Goal: Information Seeking & Learning: Find specific fact

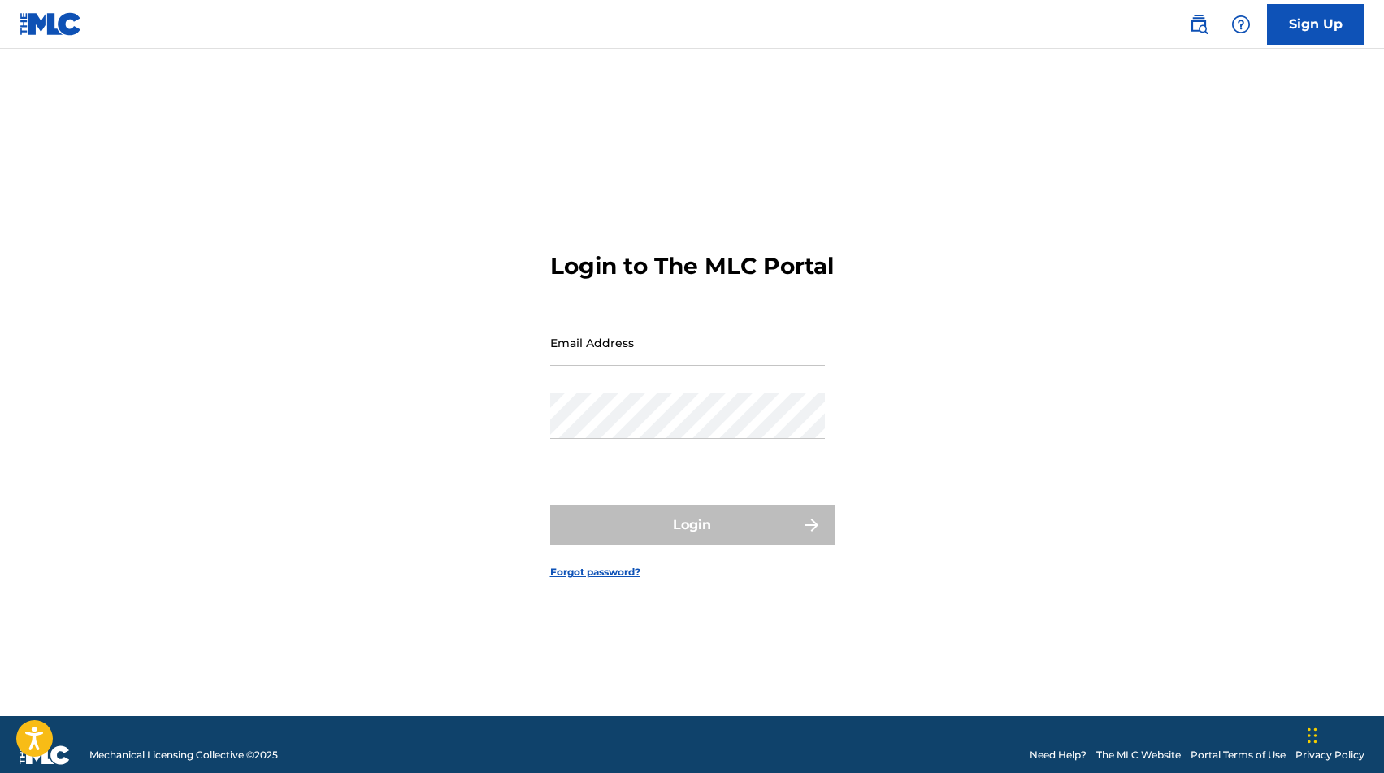
click at [1199, 34] on link at bounding box center [1199, 24] width 33 height 33
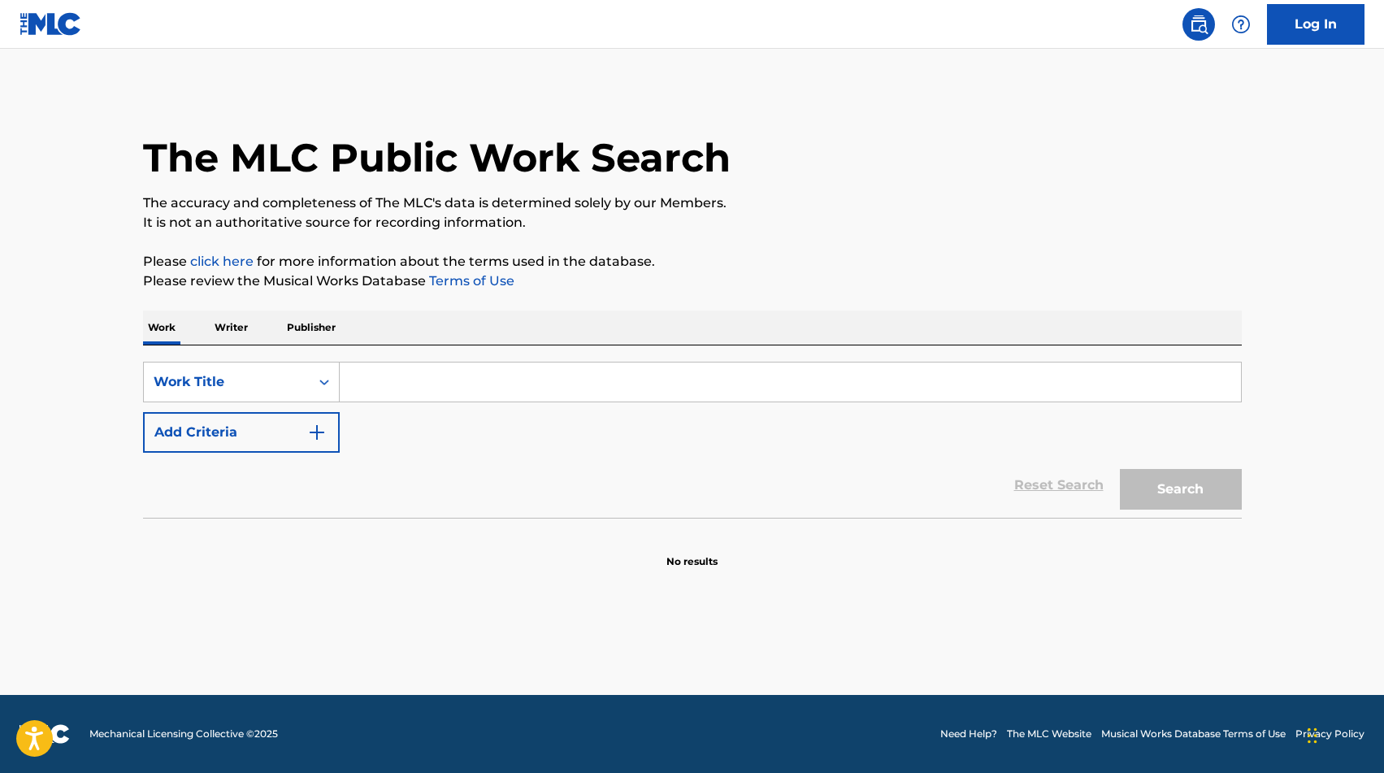
click at [513, 375] on input "Search Form" at bounding box center [790, 382] width 901 height 39
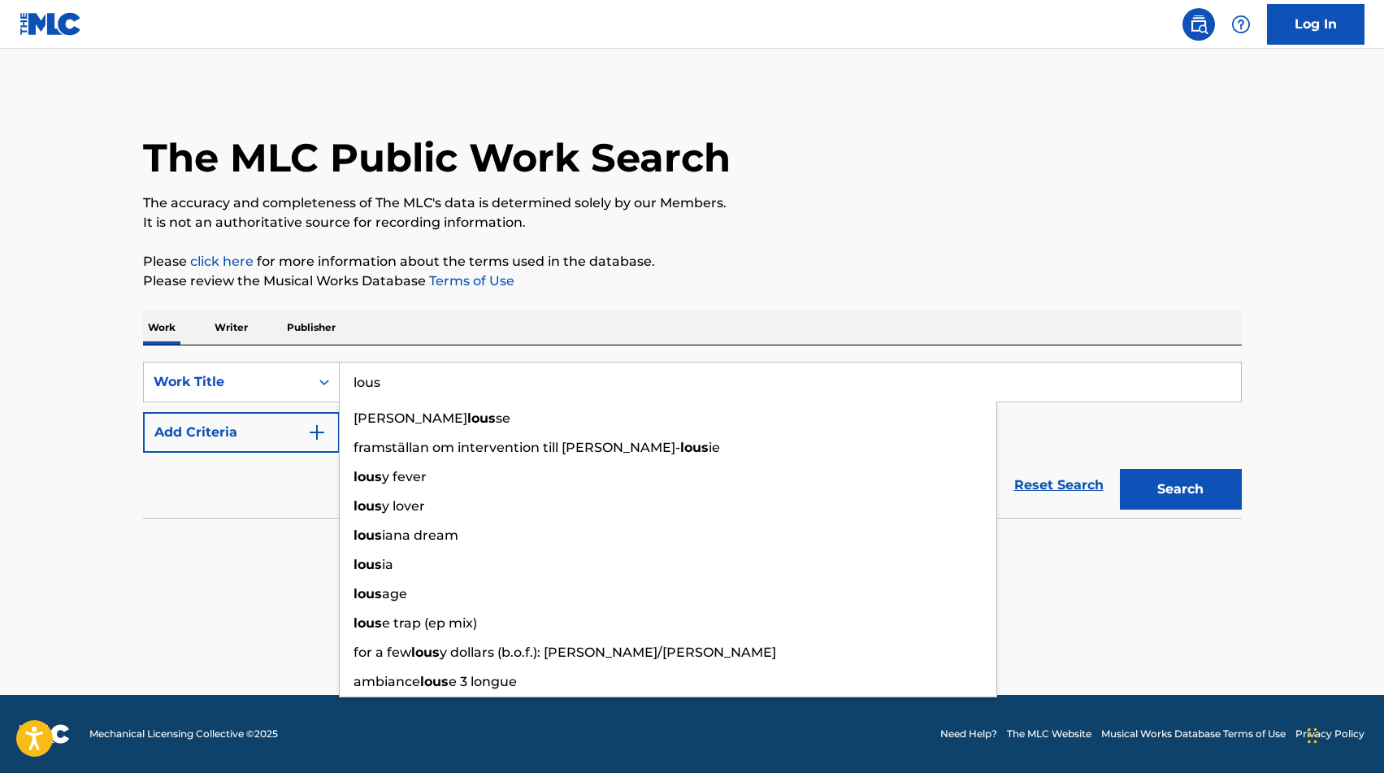
type input "lous"
click at [44, 596] on main "The MLC Public Work Search The accuracy and completeness of The MLC's data is d…" at bounding box center [692, 372] width 1384 height 646
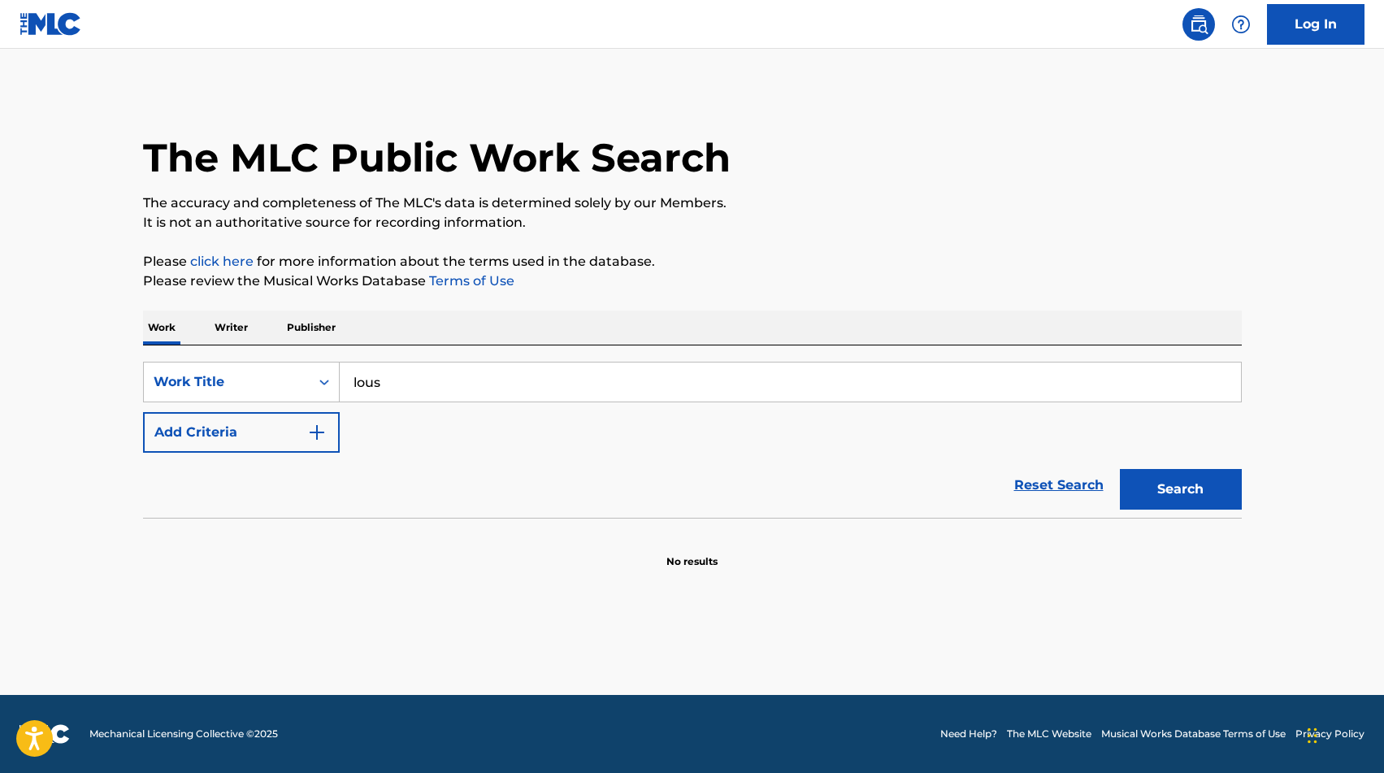
click at [255, 444] on button "Add Criteria" at bounding box center [241, 432] width 197 height 41
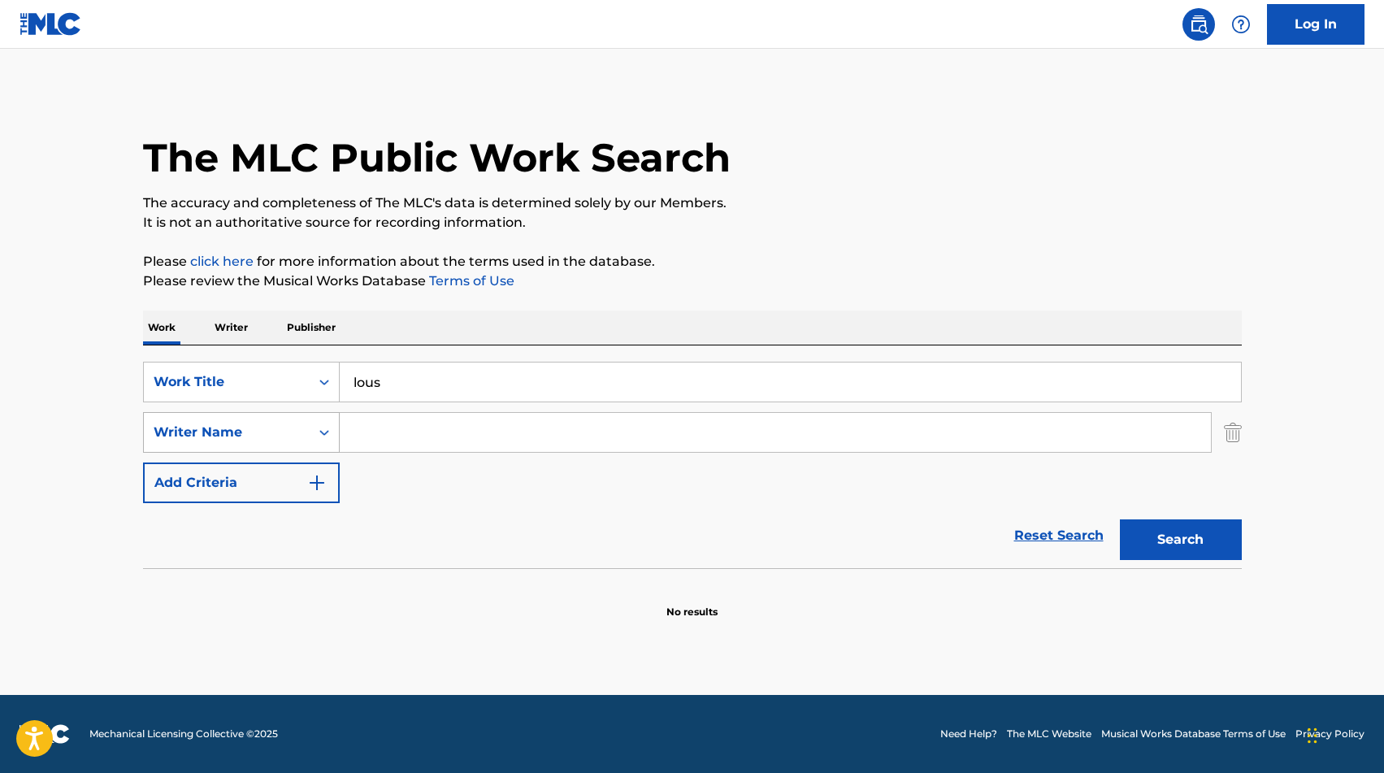
click at [275, 435] on div "Writer Name" at bounding box center [227, 433] width 146 height 20
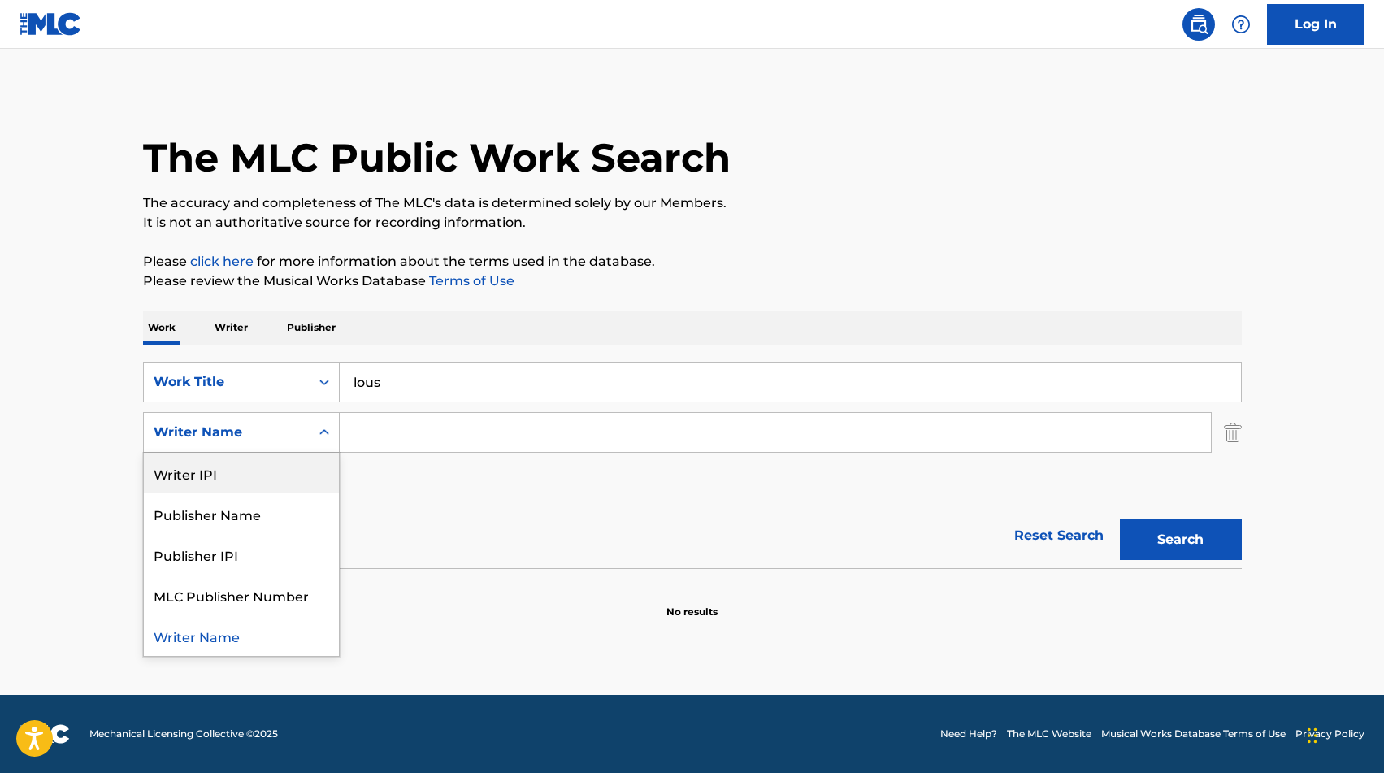
click at [449, 431] on input "Search Form" at bounding box center [775, 432] width 871 height 39
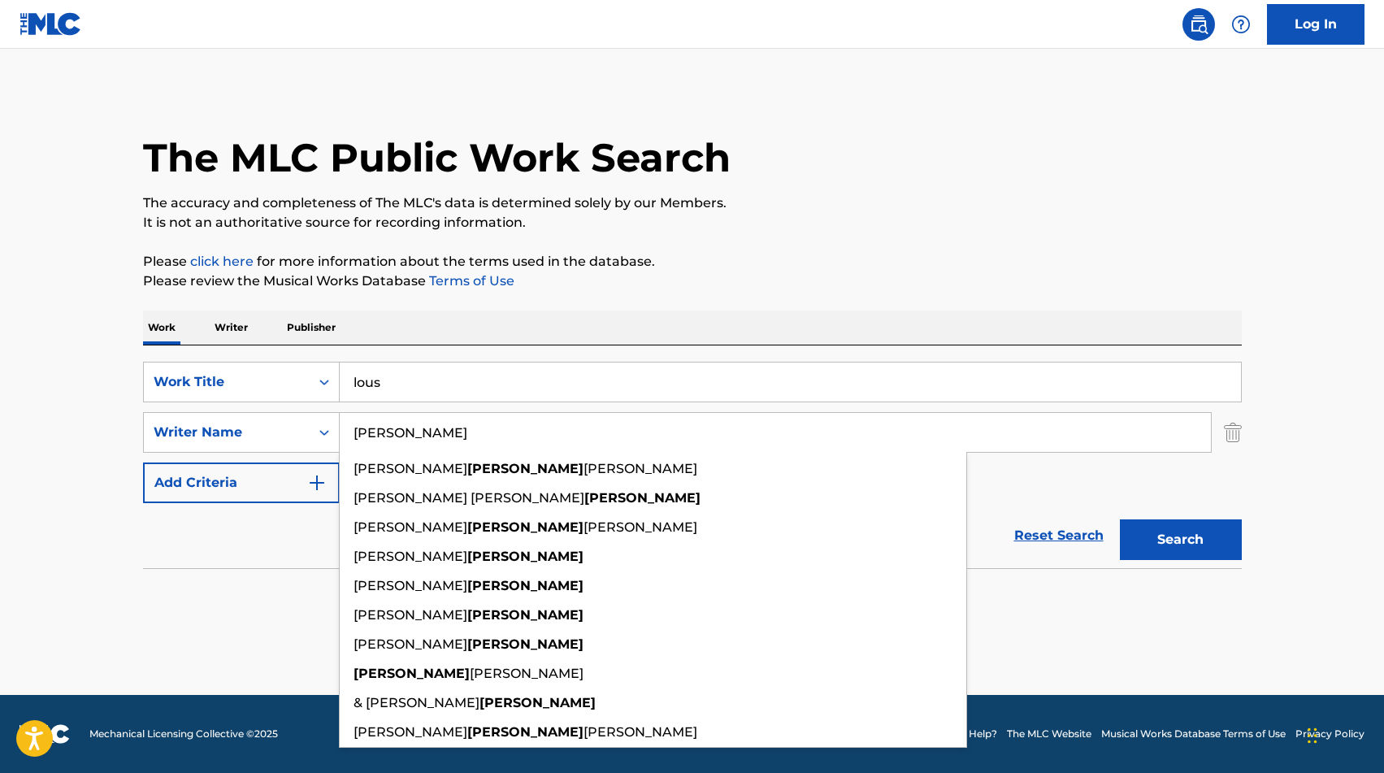
type input "[PERSON_NAME]"
click at [1193, 529] on button "Search" at bounding box center [1181, 539] width 122 height 41
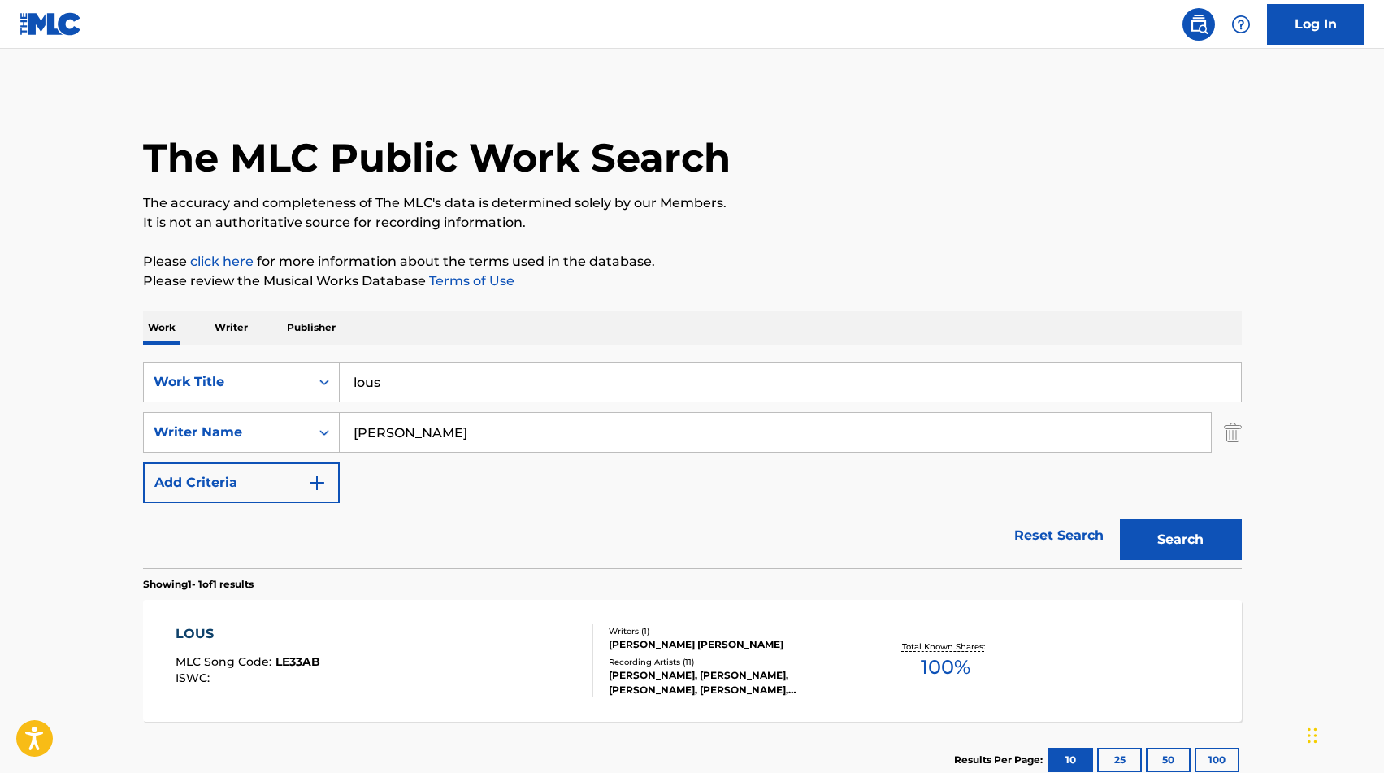
click at [713, 625] on div "Writers ( 1 )" at bounding box center [731, 631] width 245 height 12
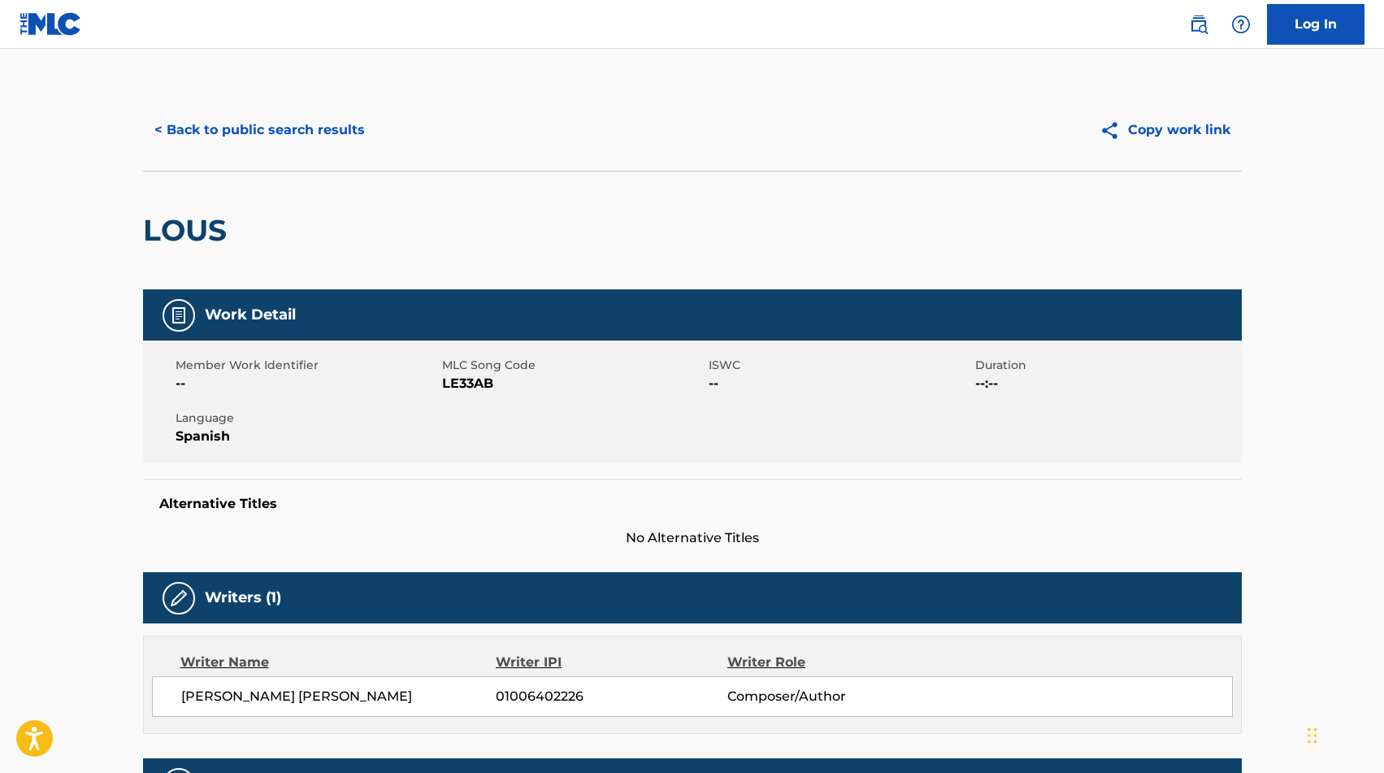
click at [201, 129] on button "< Back to public search results" at bounding box center [259, 130] width 233 height 41
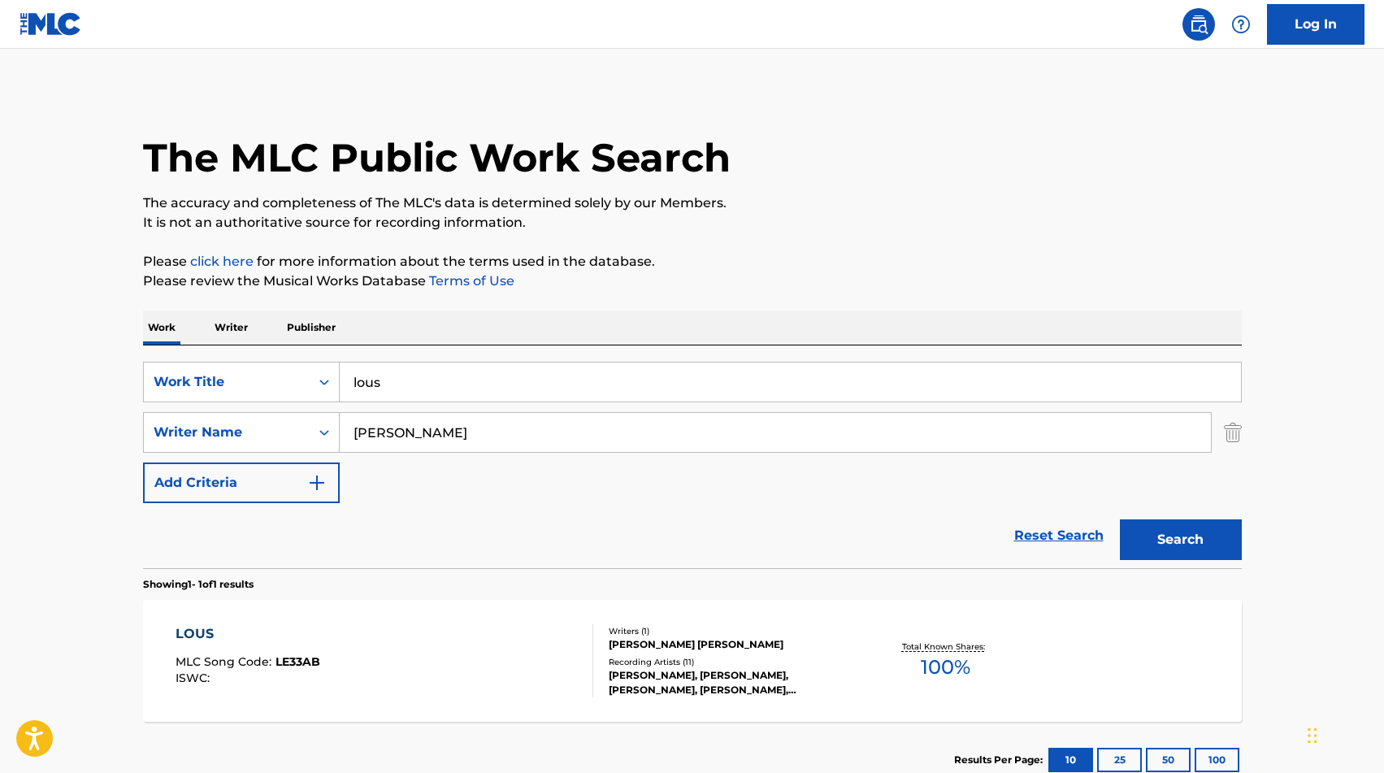
click at [391, 383] on input "lous" at bounding box center [790, 382] width 901 height 39
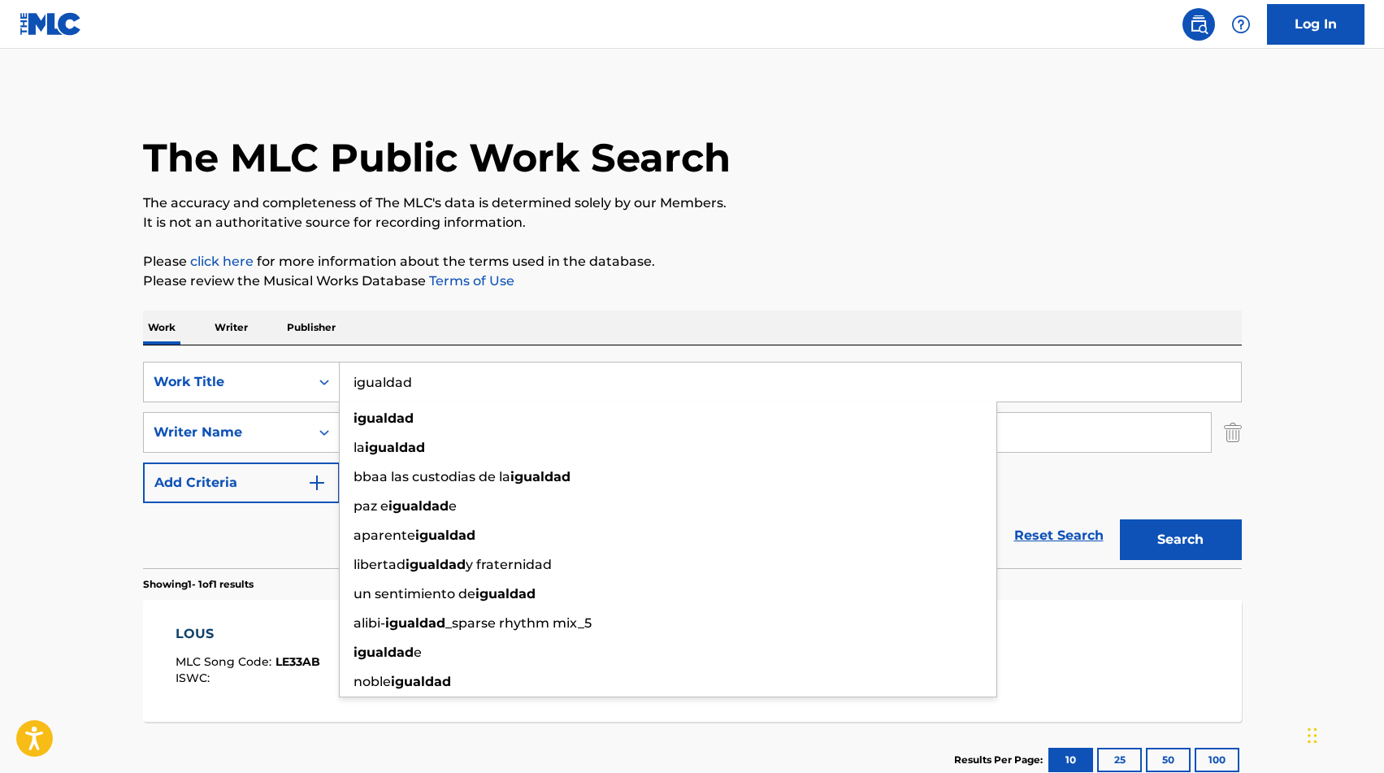
type input "igualdad"
click at [116, 381] on main "The MLC Public Work Search The accuracy and completeness of The MLC's data is d…" at bounding box center [692, 428] width 1384 height 758
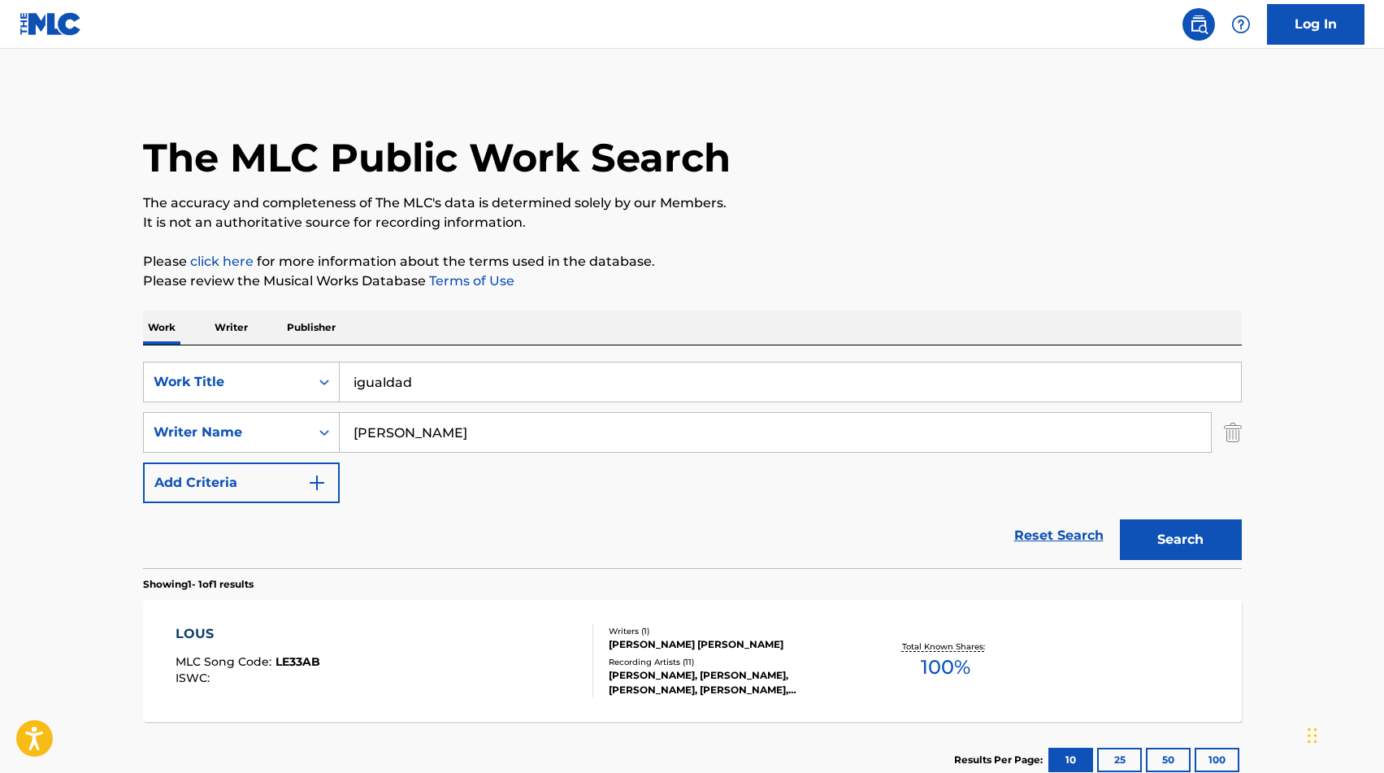
click at [393, 424] on input "[PERSON_NAME]" at bounding box center [775, 432] width 871 height 39
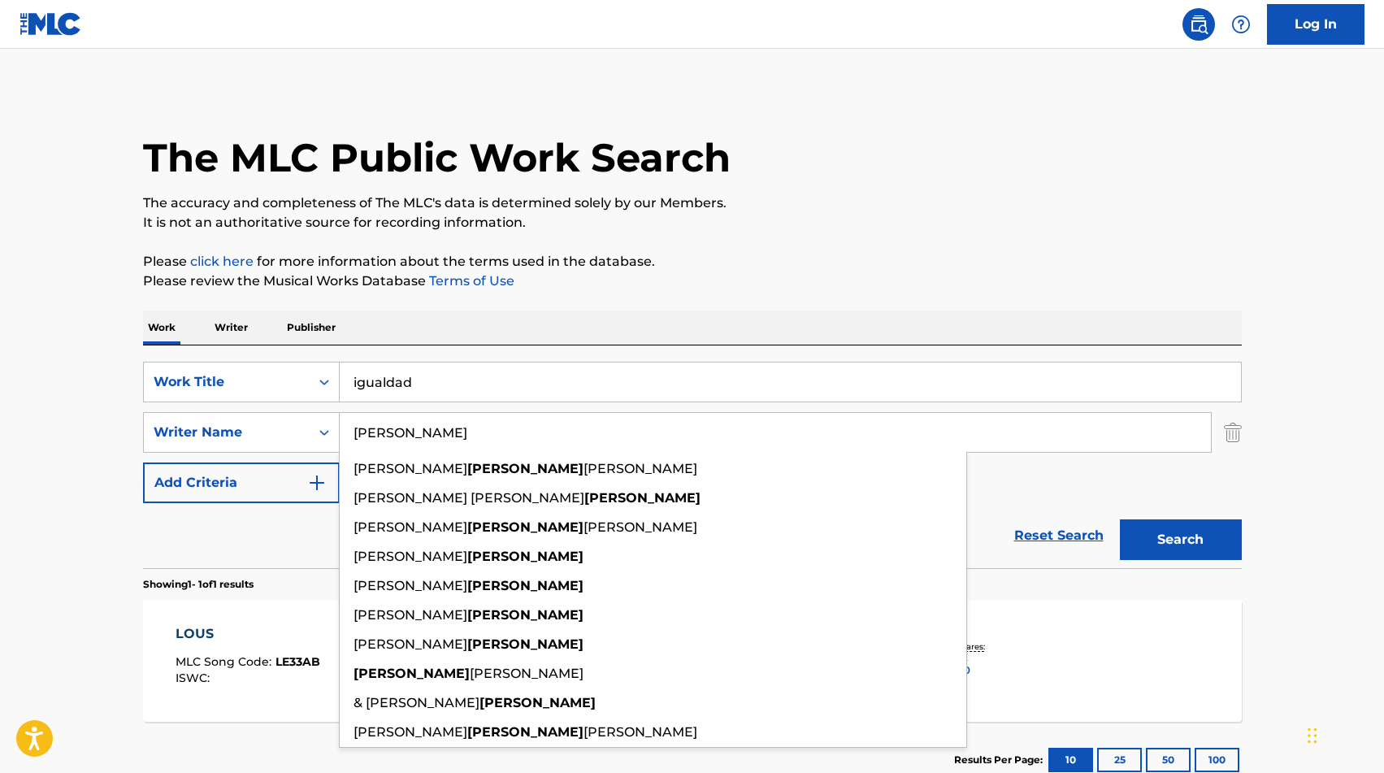
click at [393, 424] on input "[PERSON_NAME]" at bounding box center [775, 432] width 871 height 39
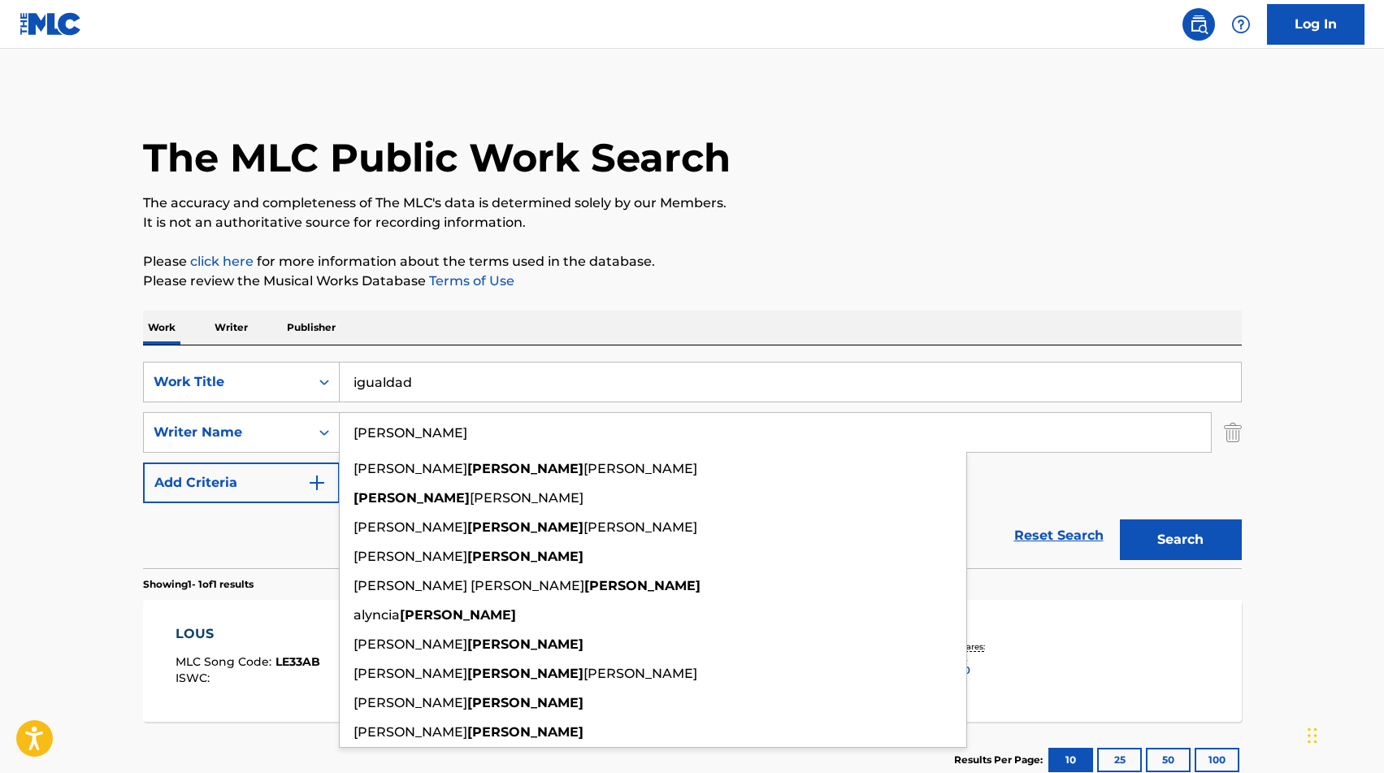
type input "[PERSON_NAME]"
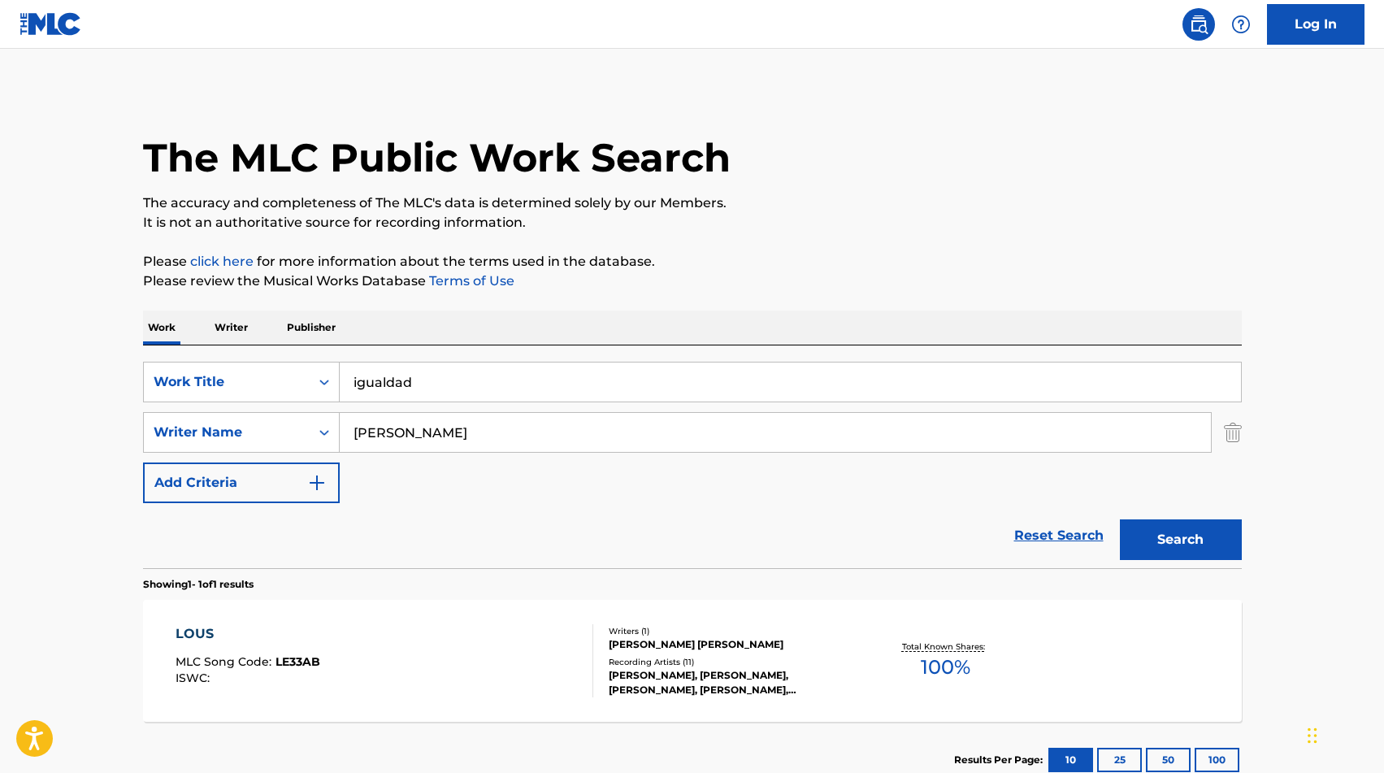
click at [1188, 531] on button "Search" at bounding box center [1181, 539] width 122 height 41
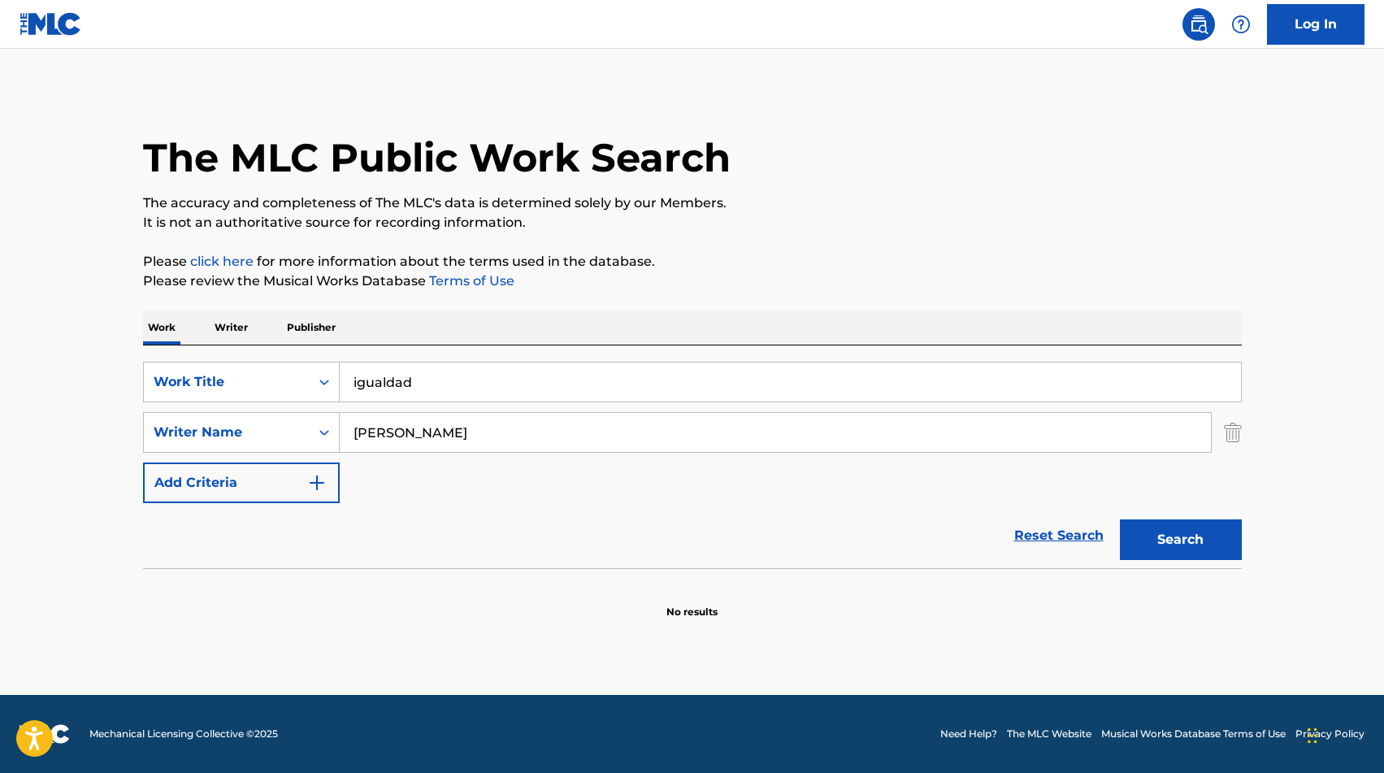
click at [439, 425] on input "[PERSON_NAME]" at bounding box center [775, 432] width 871 height 39
click at [1147, 531] on button "Search" at bounding box center [1181, 539] width 122 height 41
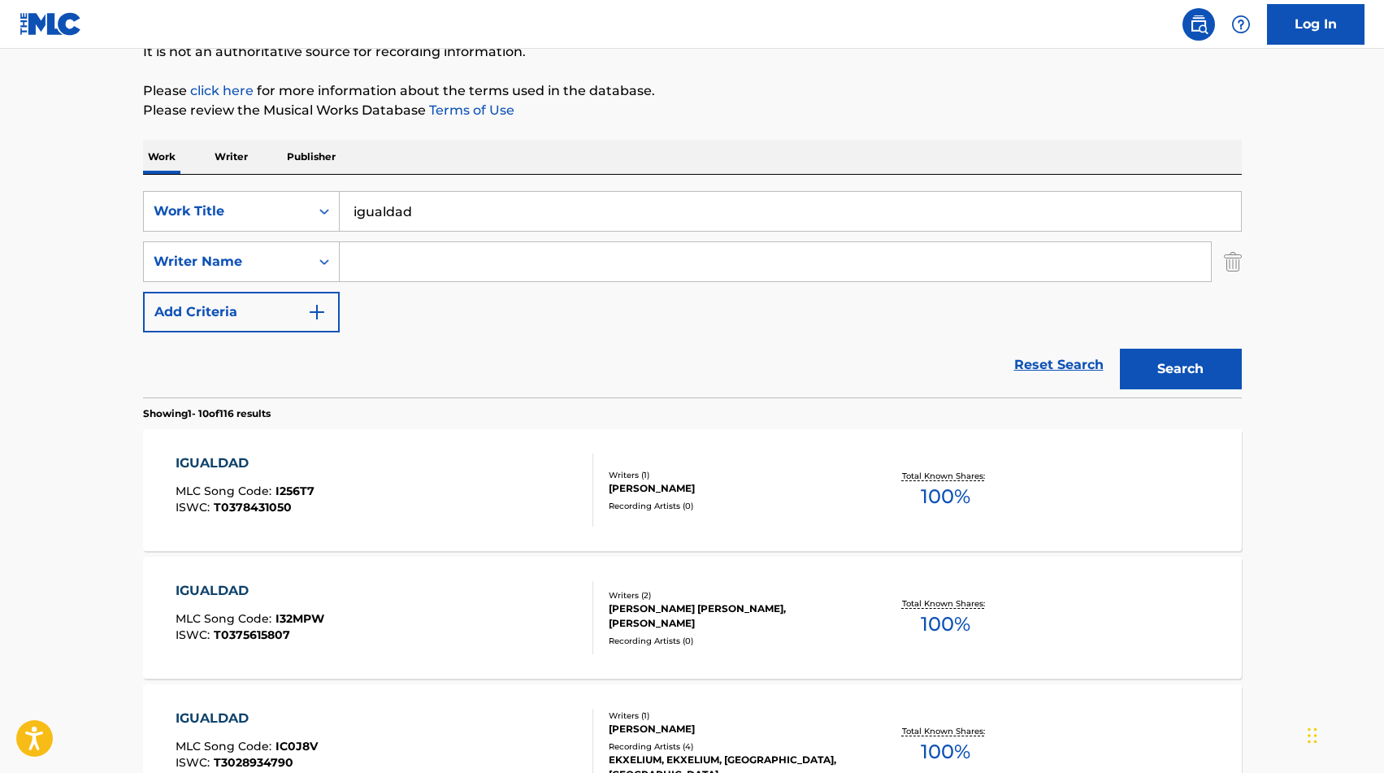
scroll to position [168, 0]
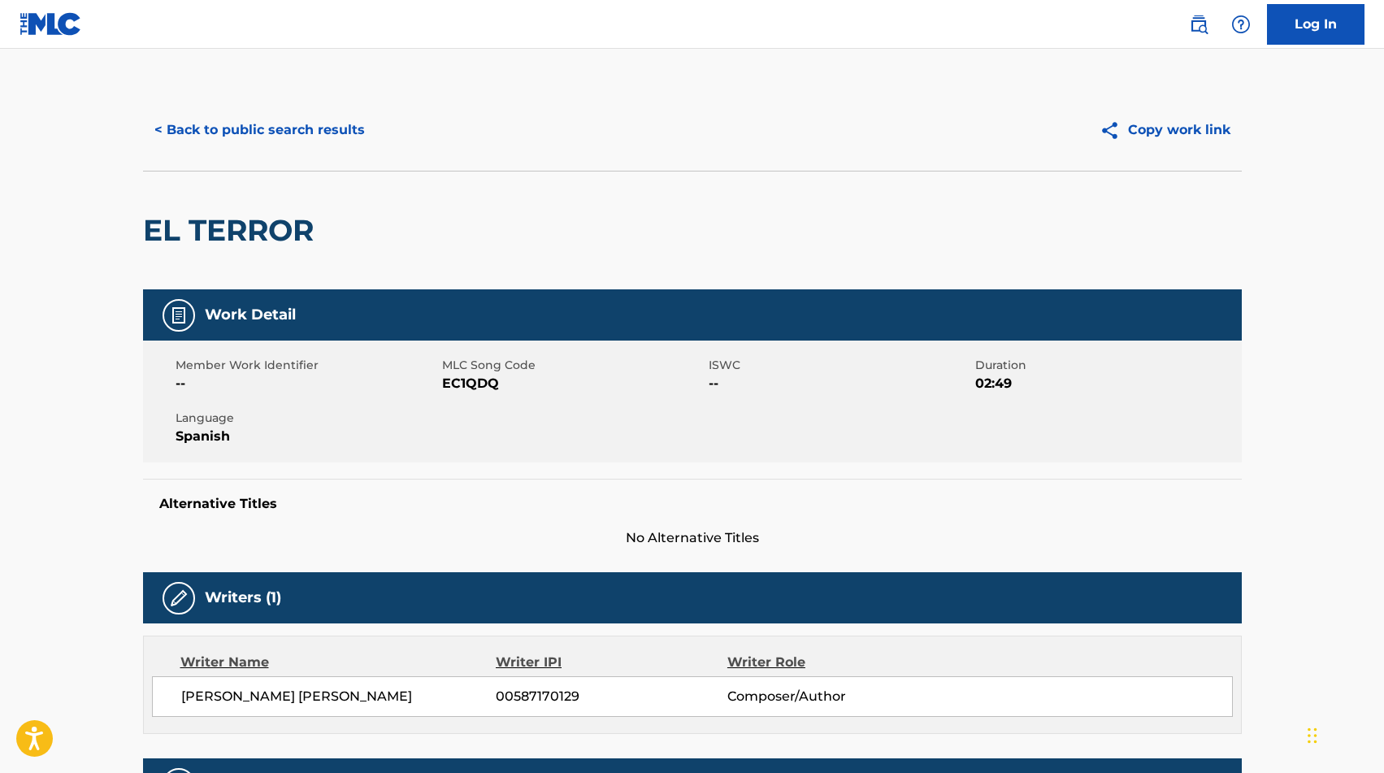
click at [258, 116] on button "< Back to public search results" at bounding box center [259, 130] width 233 height 41
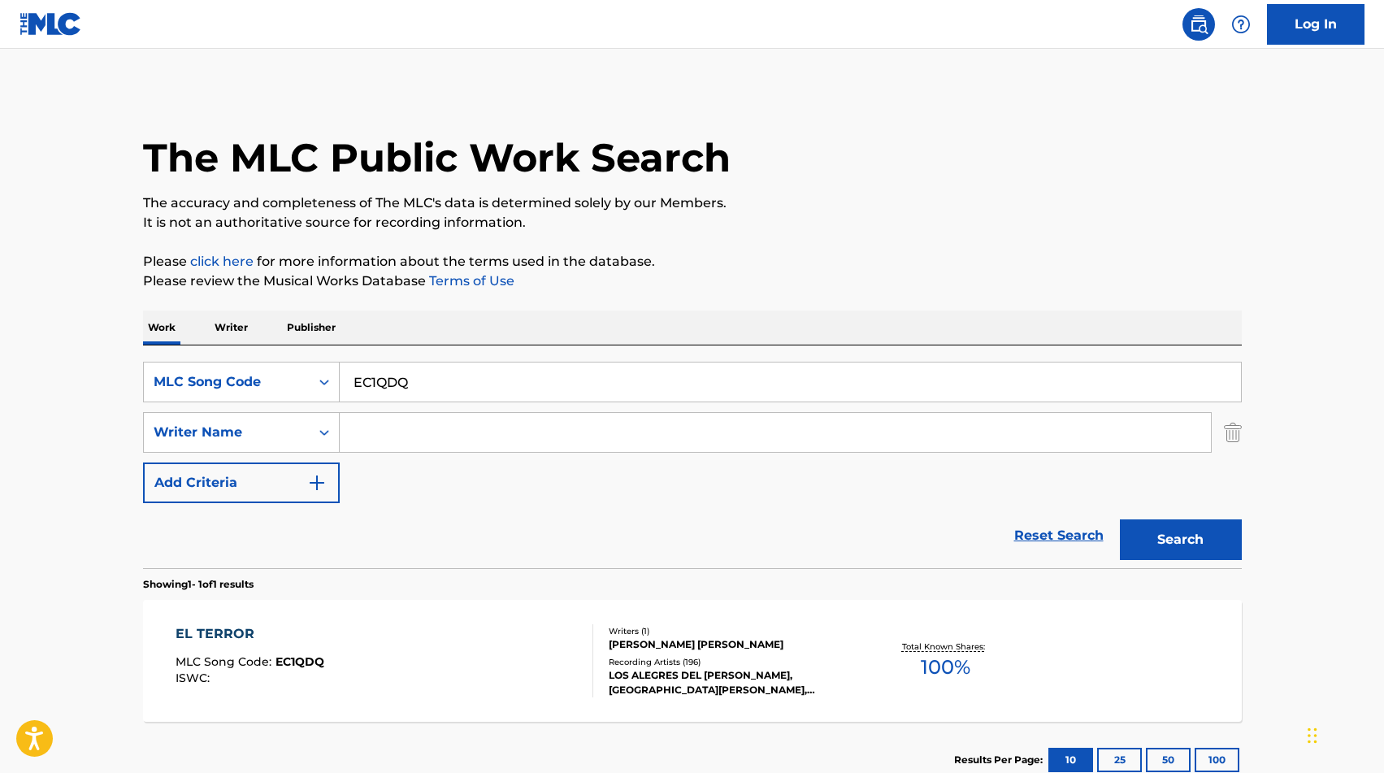
click at [429, 380] on input "EC1QDQ" at bounding box center [790, 382] width 901 height 39
type input "DEJAME SER EL QUE TE AMA"
click at [240, 387] on div "MLC Song Code" at bounding box center [227, 382] width 146 height 20
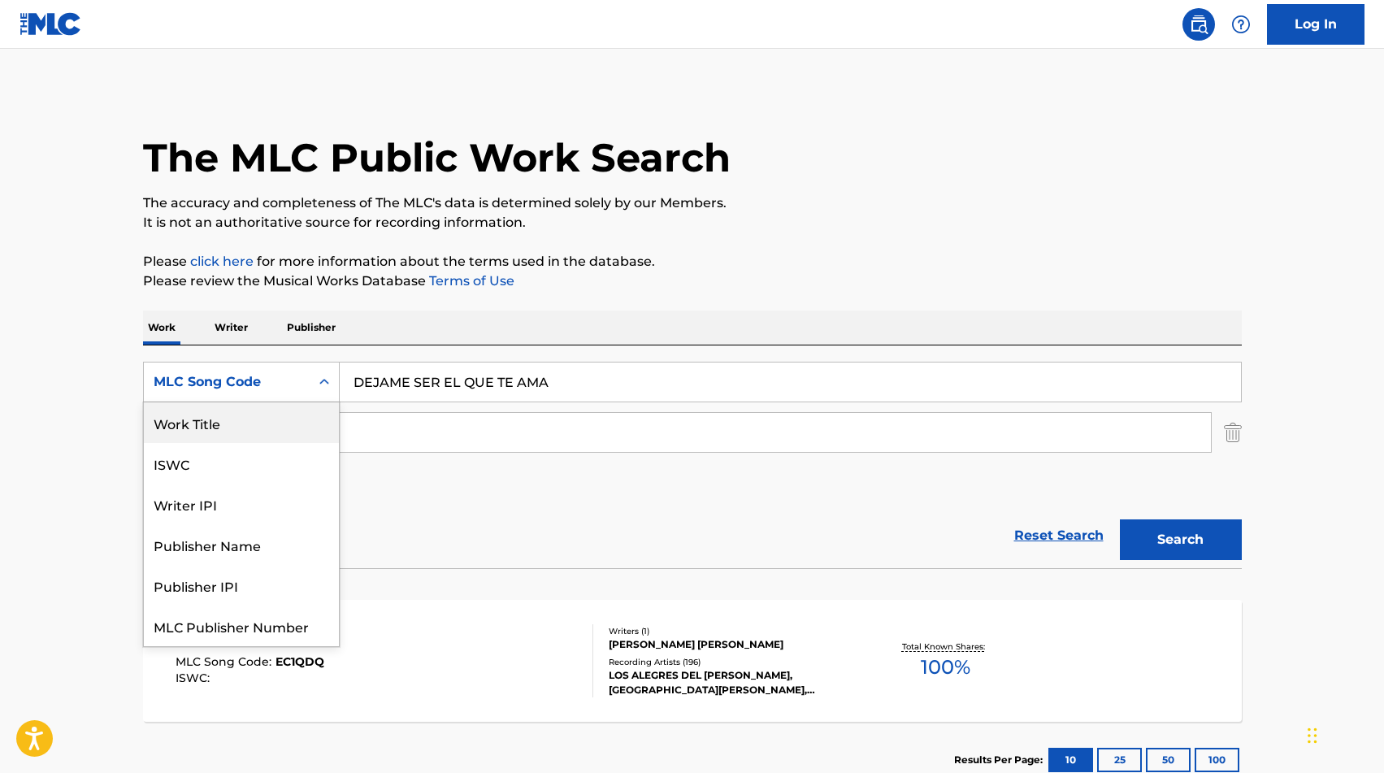
click at [226, 428] on div "Work Title" at bounding box center [241, 422] width 195 height 41
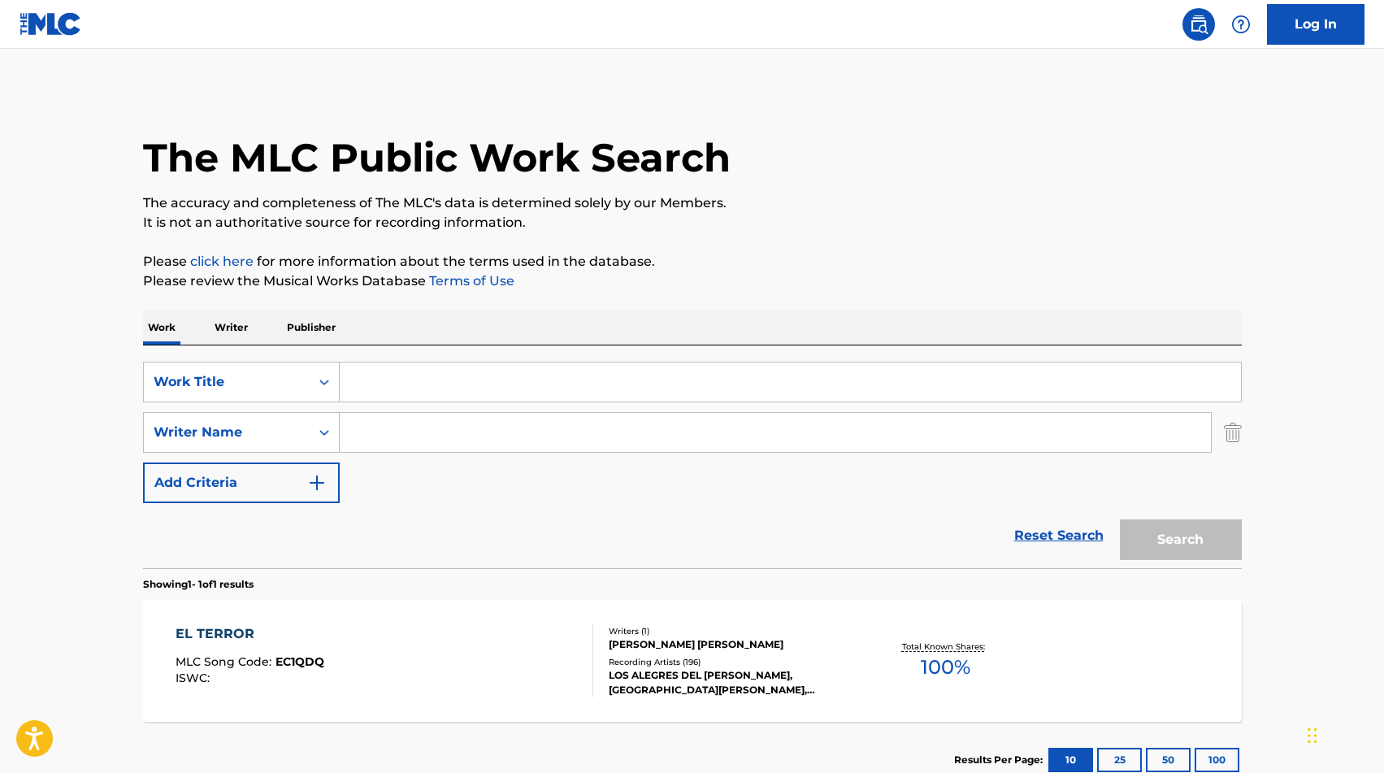
click at [645, 410] on div "SearchWithCriteria97f86f4a-c6e1-4824-b8c8-ae96691d2587 Work Title SearchWithCri…" at bounding box center [692, 432] width 1099 height 141
click at [635, 390] on input "Search Form" at bounding box center [790, 382] width 901 height 39
type input "DEJAME SER EL QUE TE AMA"
click at [1203, 528] on button "Search" at bounding box center [1181, 539] width 122 height 41
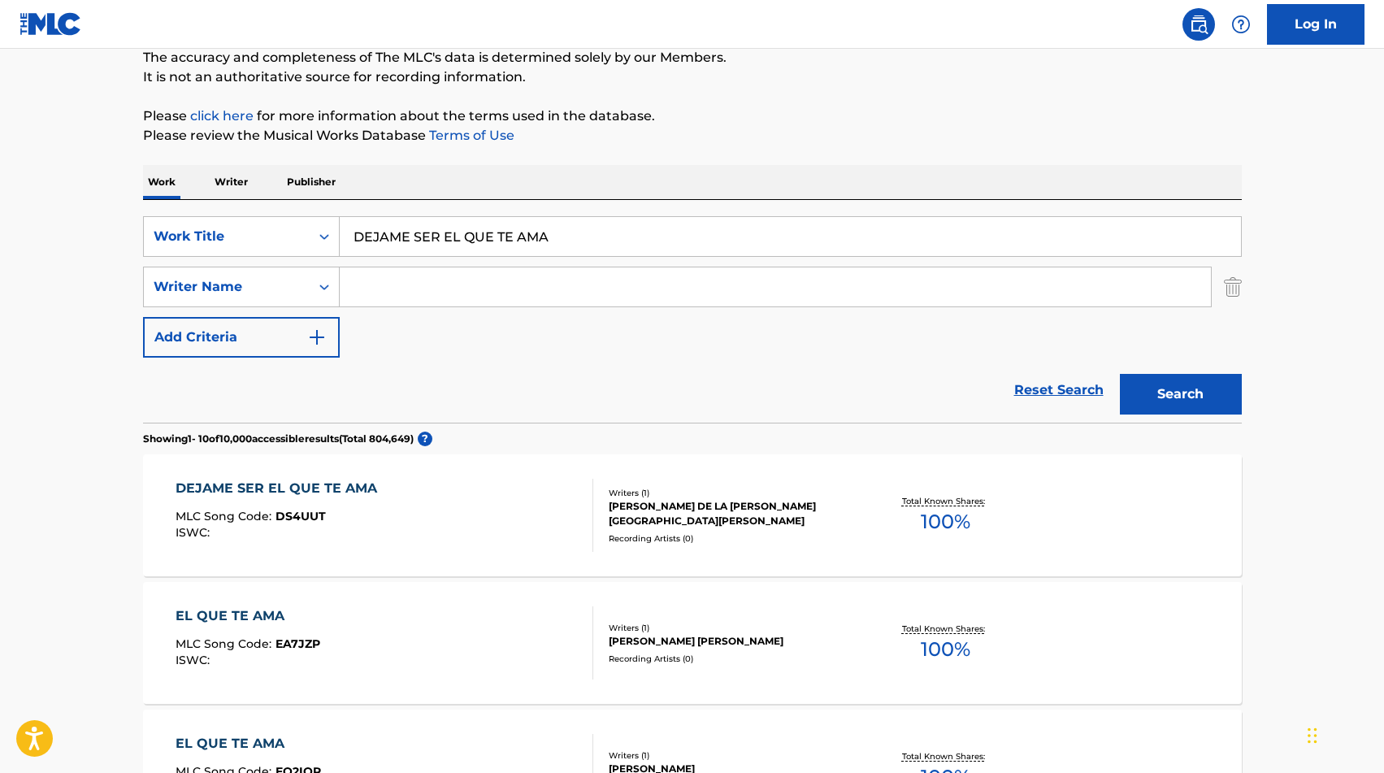
scroll to position [157, 0]
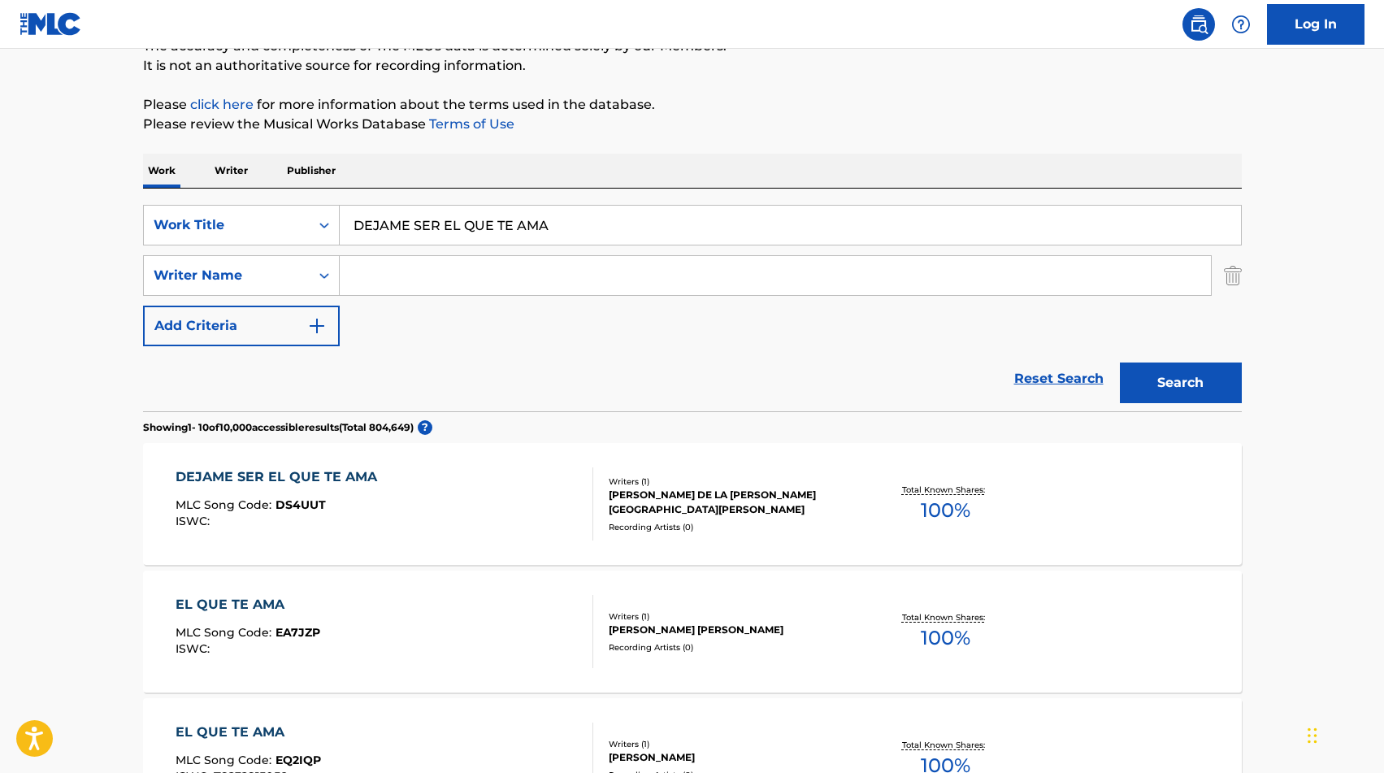
click at [374, 488] on div "DEJAME SER EL QUE TE AMA MLC Song Code : DS4UUT ISWC :" at bounding box center [281, 503] width 210 height 73
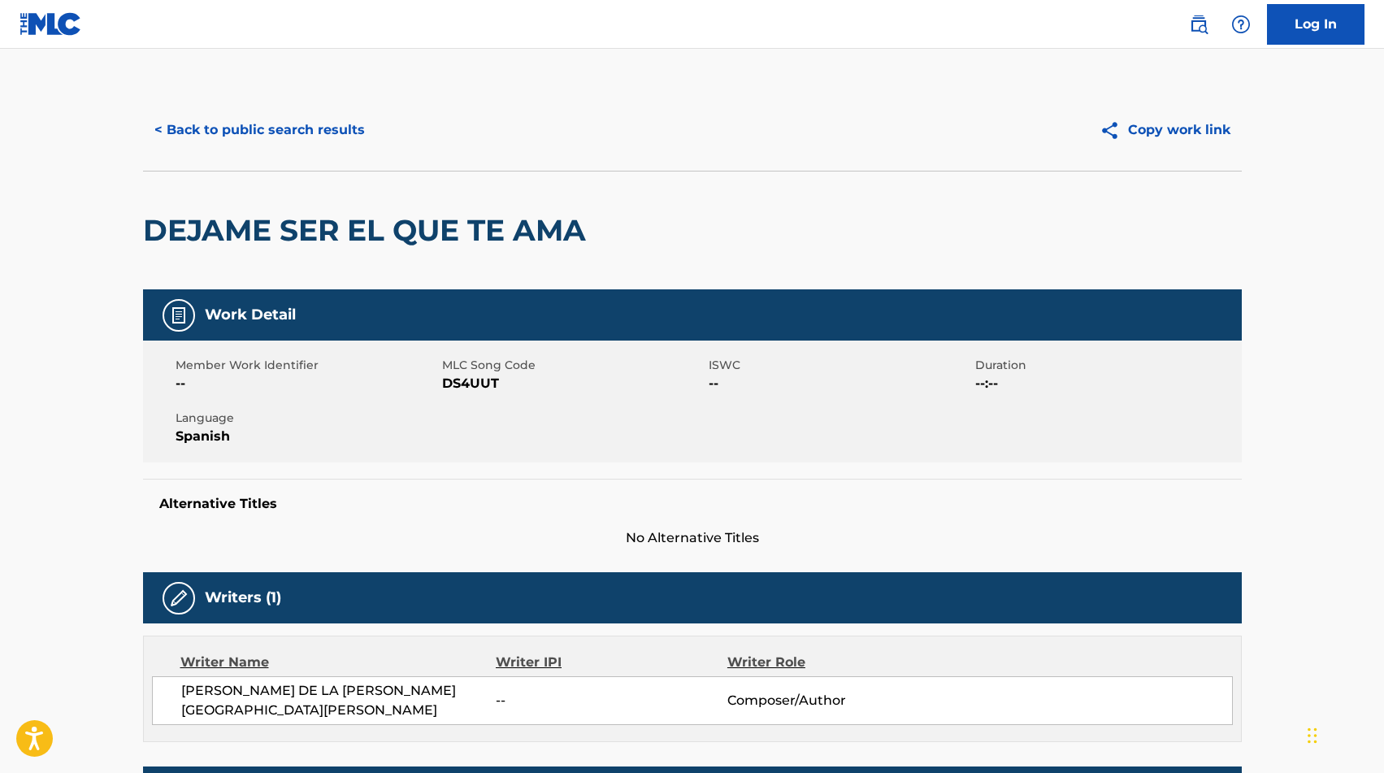
click at [234, 117] on button "< Back to public search results" at bounding box center [259, 130] width 233 height 41
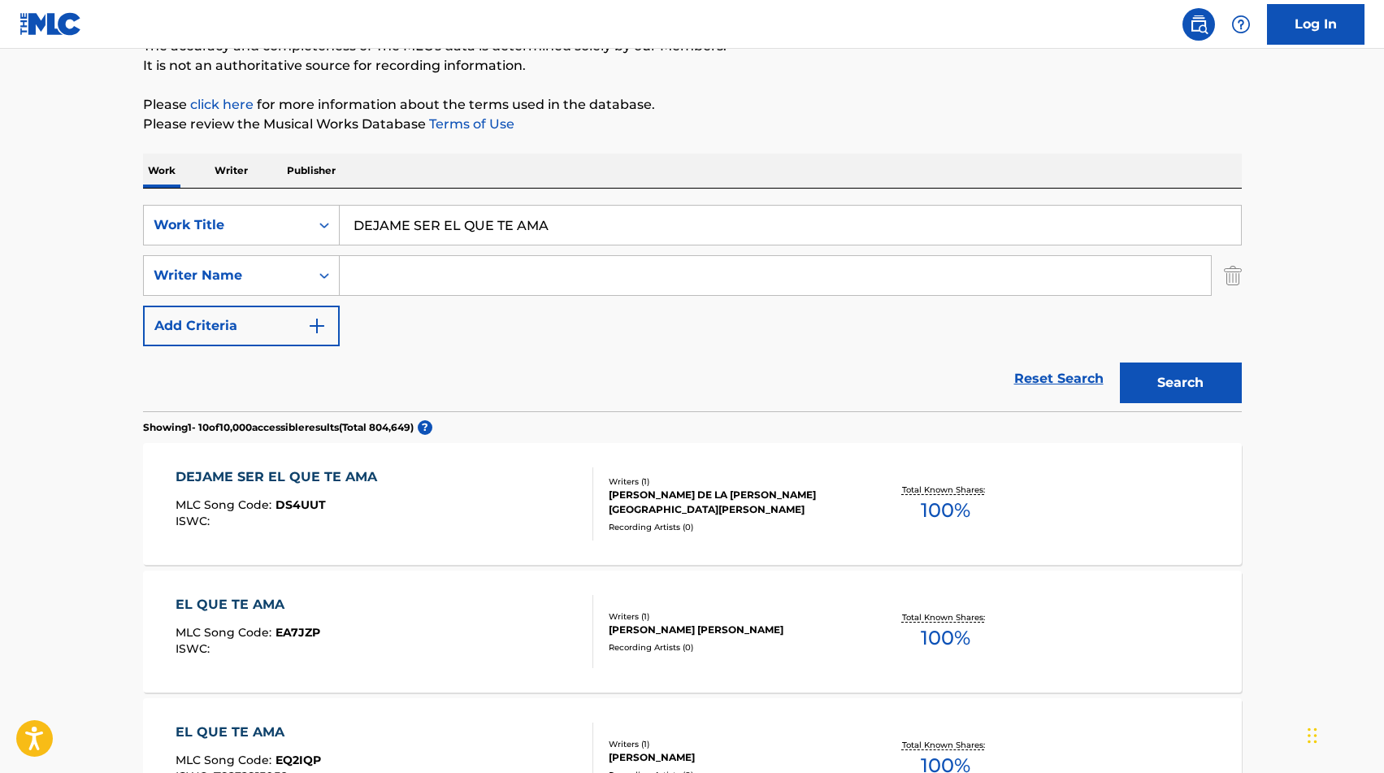
click at [410, 233] on input "DEJAME SER EL QUE TE AMA" at bounding box center [790, 225] width 901 height 39
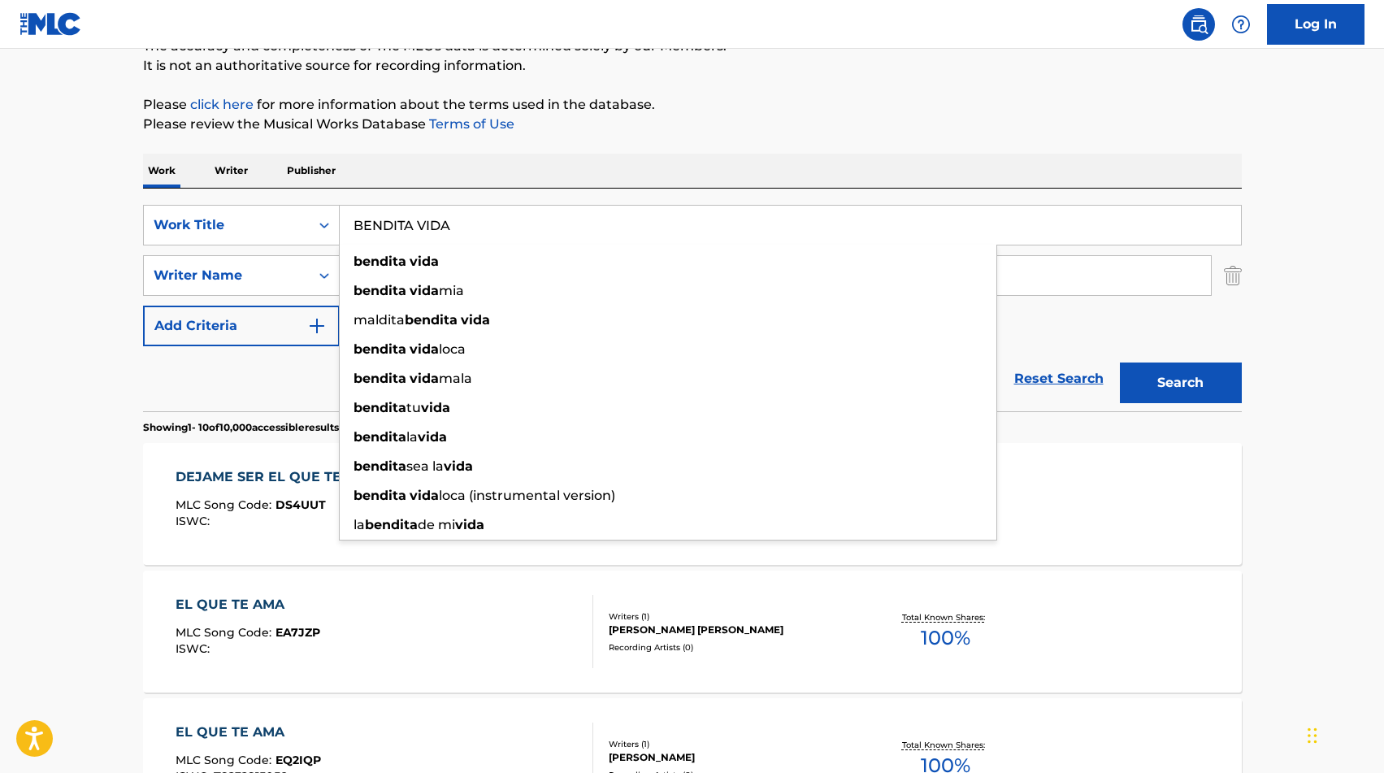
type input "BENDITA VIDA"
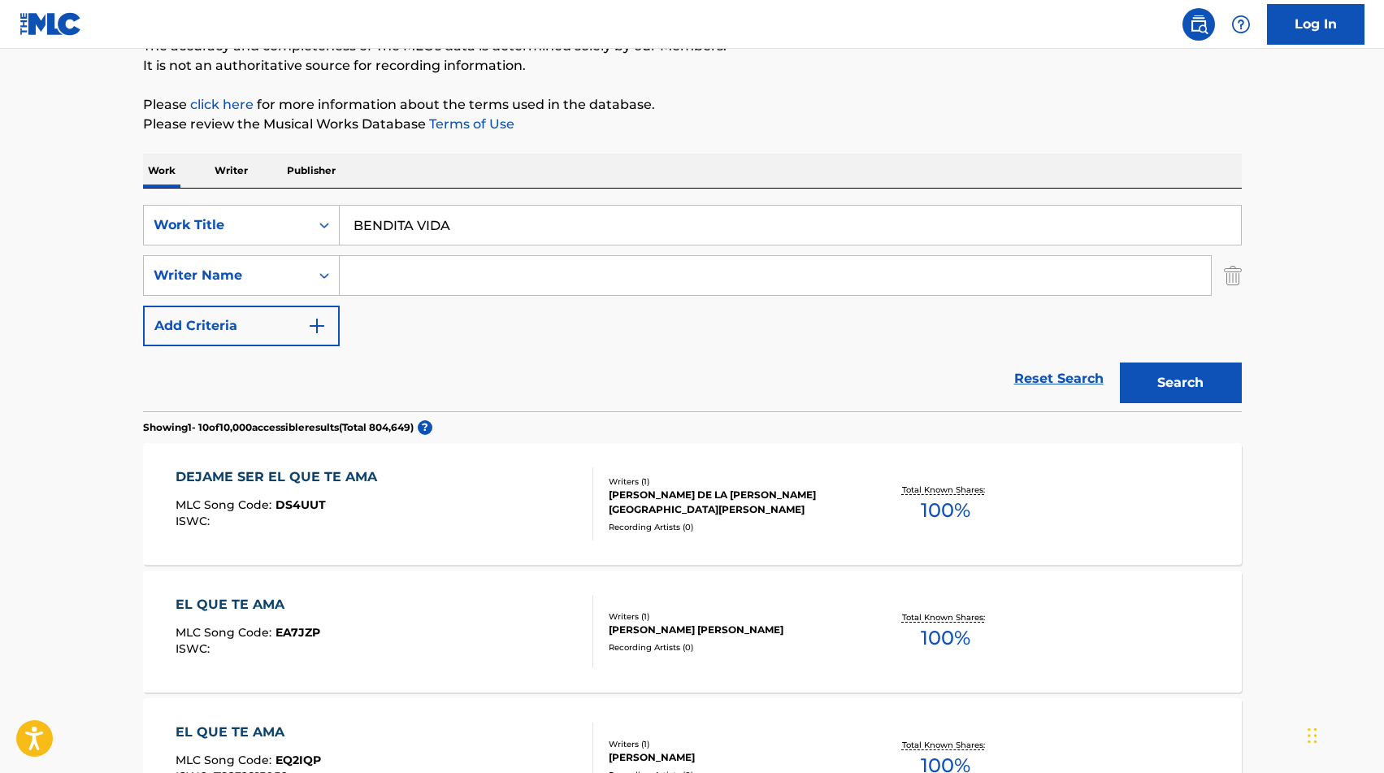
click at [395, 273] on input "Search Form" at bounding box center [775, 275] width 871 height 39
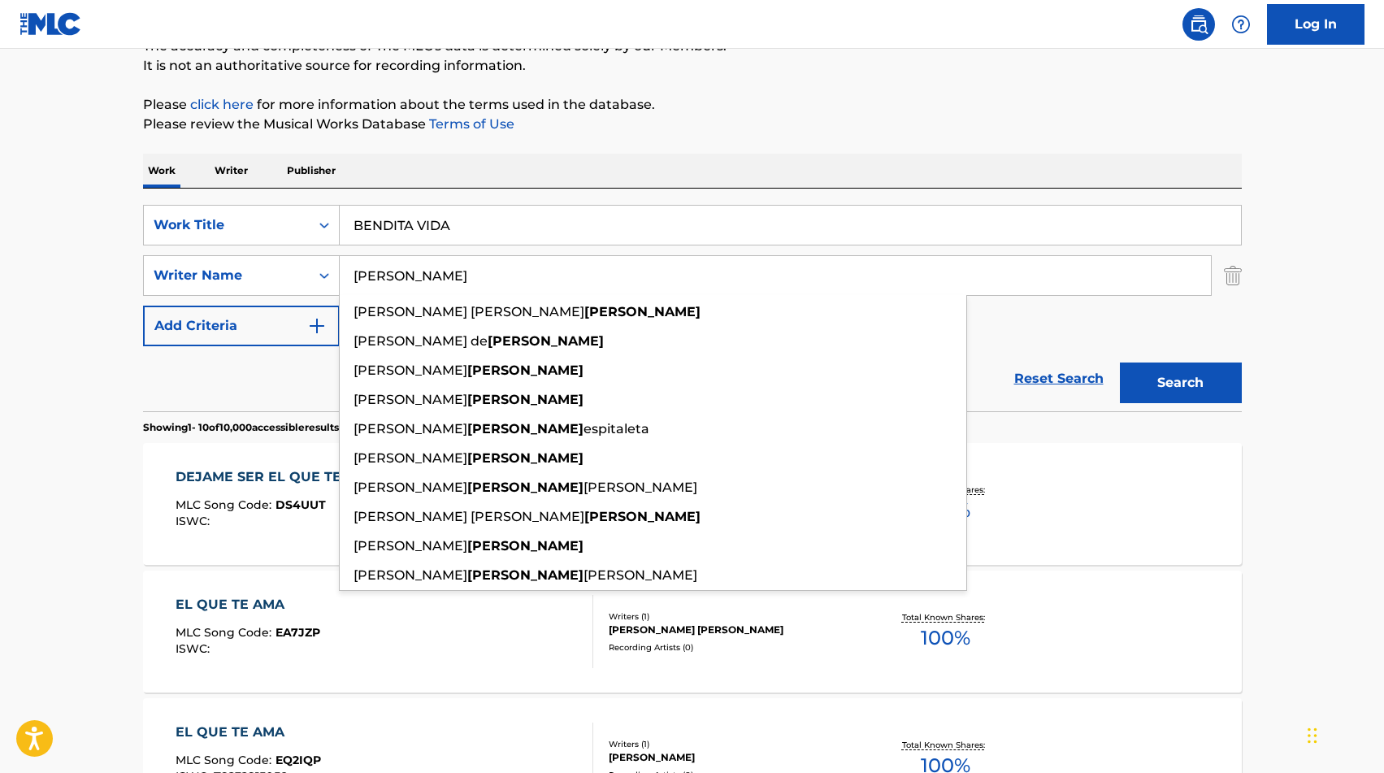
type input "PADILLA"
click at [1148, 389] on button "Search" at bounding box center [1181, 383] width 122 height 41
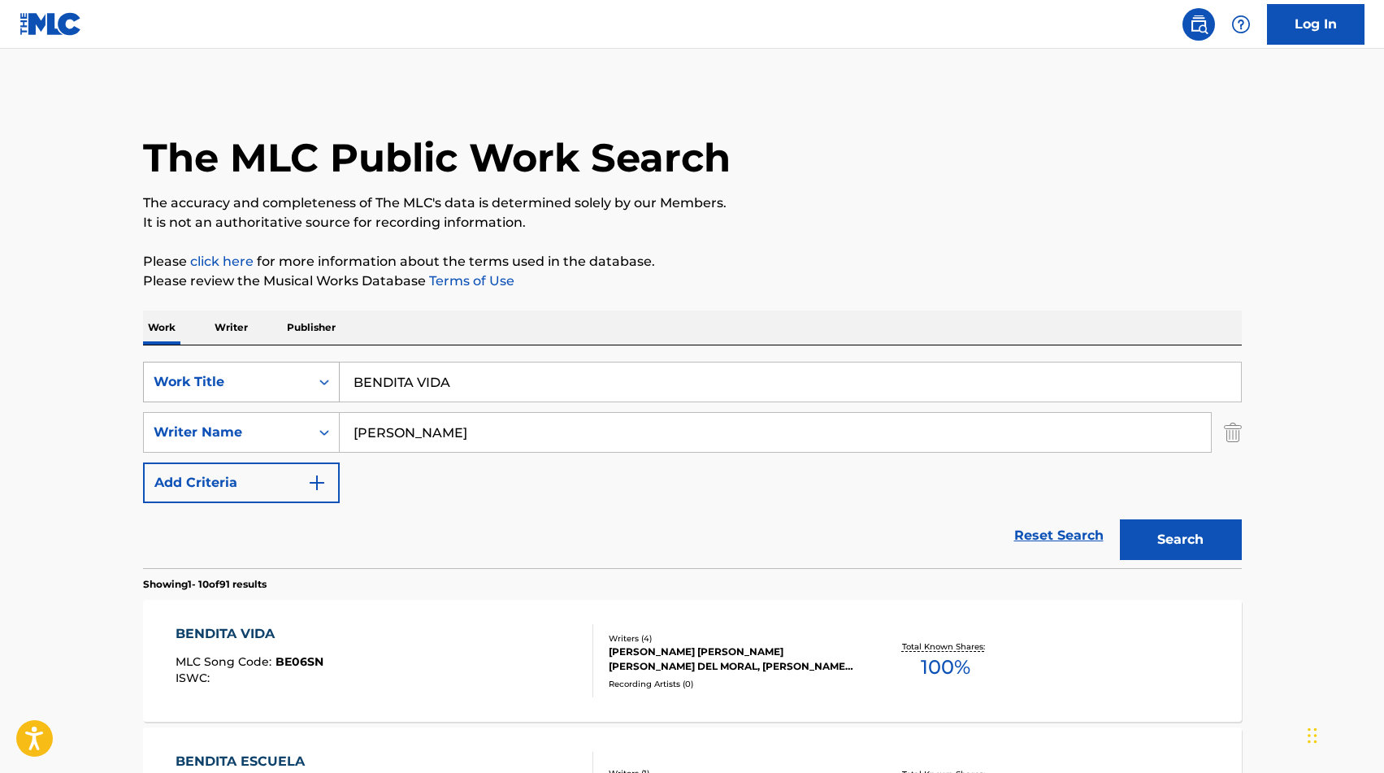
scroll to position [159, 0]
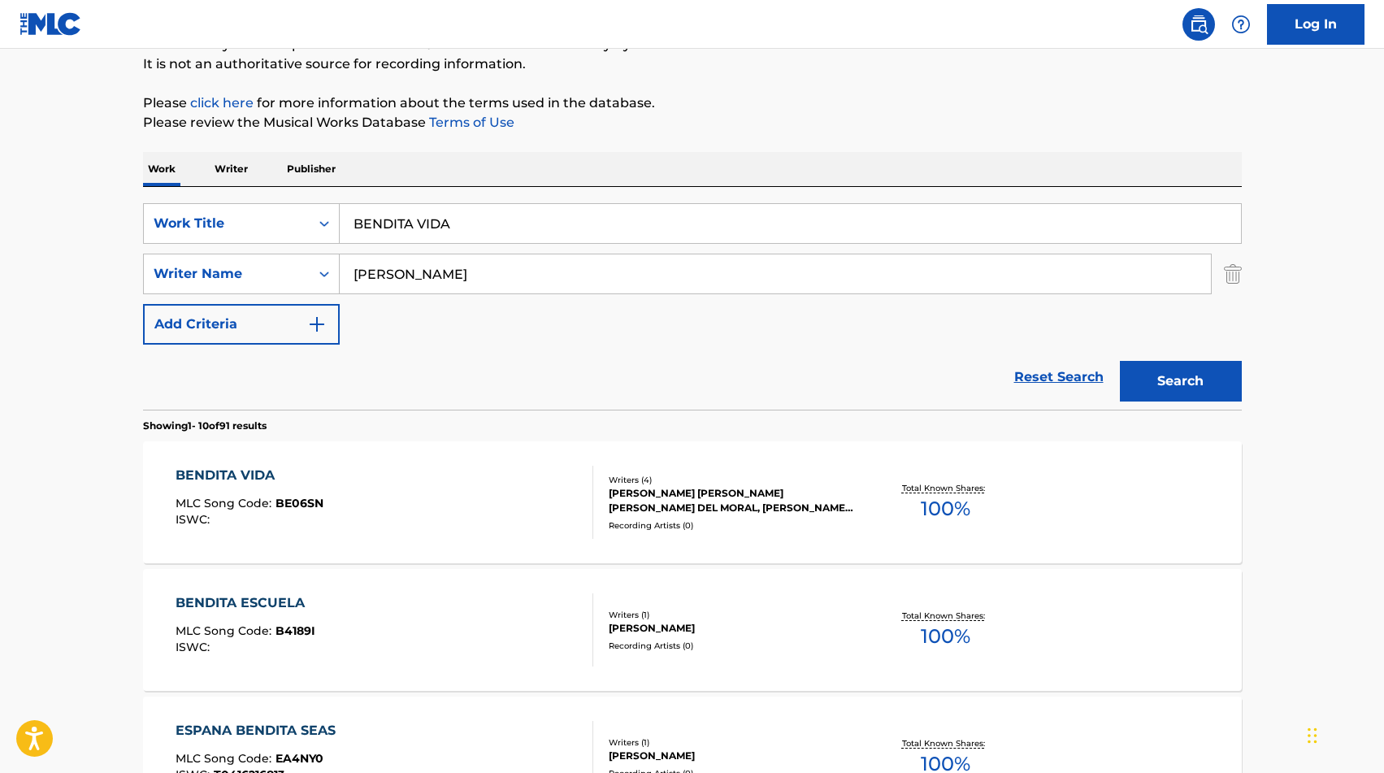
click at [290, 523] on div "ISWC :" at bounding box center [250, 520] width 148 height 12
